Goal: Navigation & Orientation: Find specific page/section

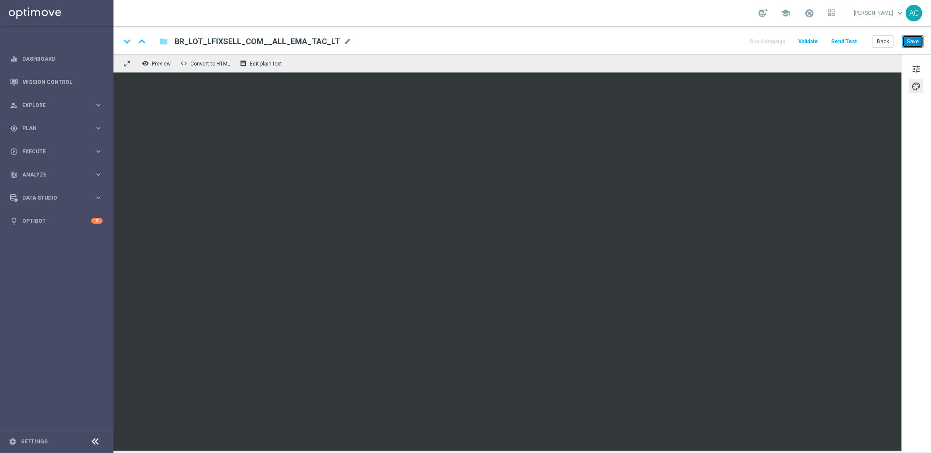
click at [915, 44] on button "Save" at bounding box center [912, 41] width 21 height 12
click at [919, 45] on button "Save" at bounding box center [912, 41] width 21 height 12
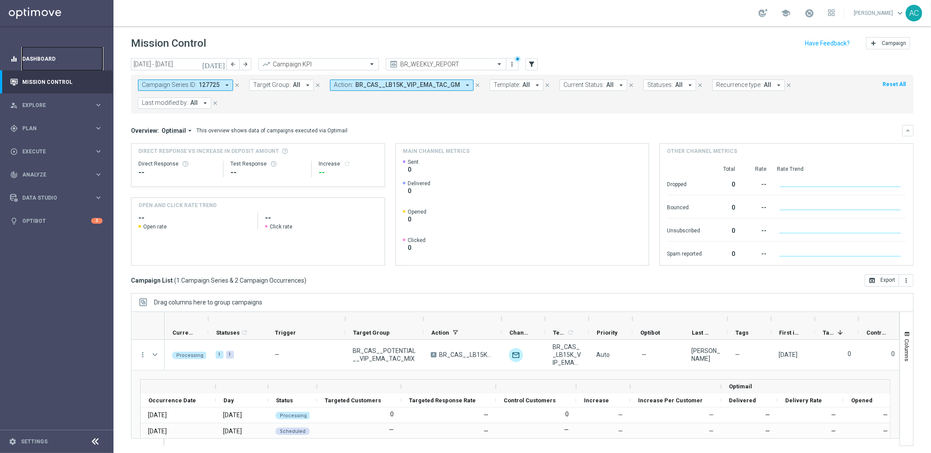
click at [37, 64] on link "Dashboard" at bounding box center [62, 58] width 80 height 23
